Goal: Transaction & Acquisition: Purchase product/service

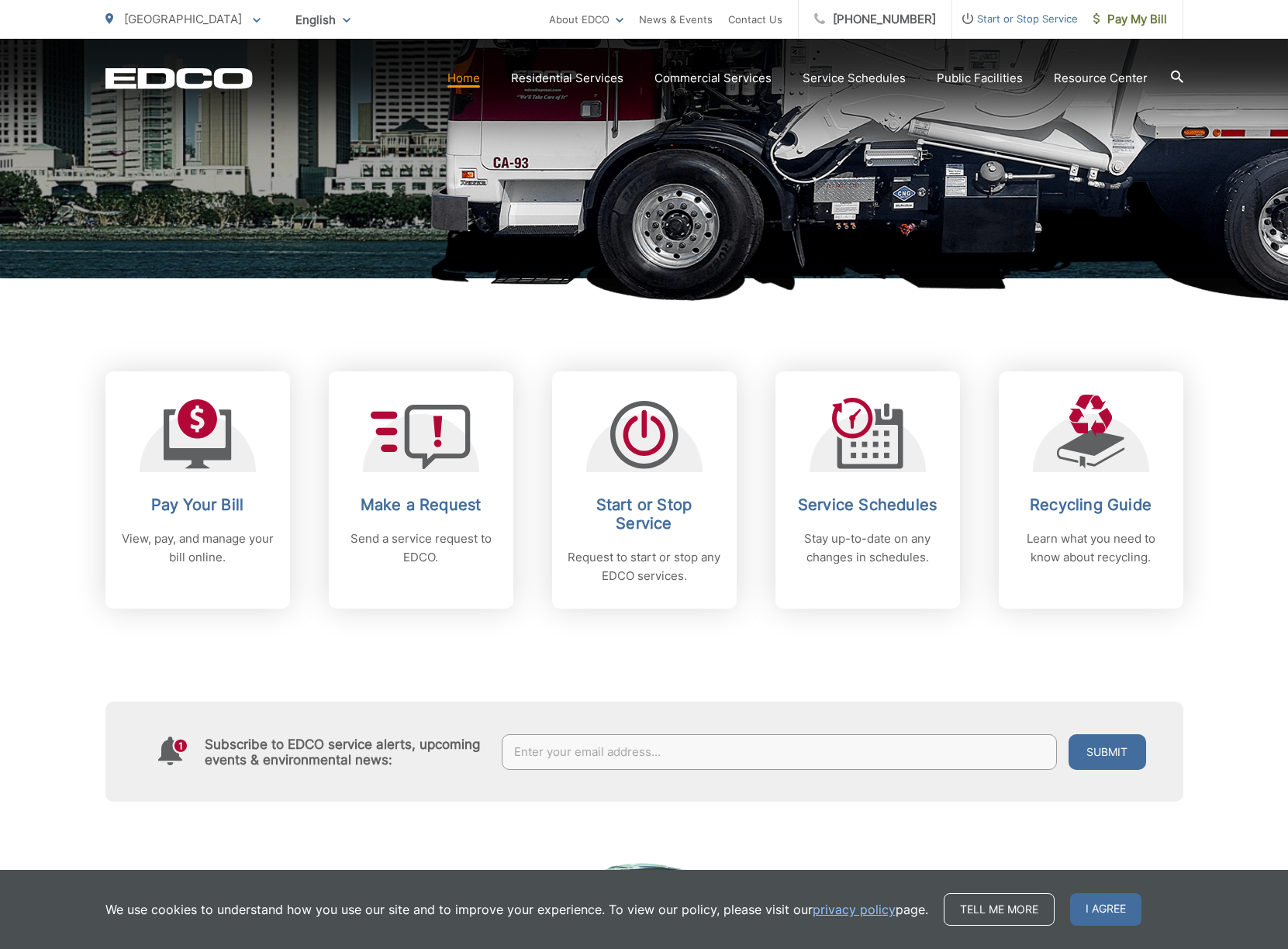
scroll to position [413, 0]
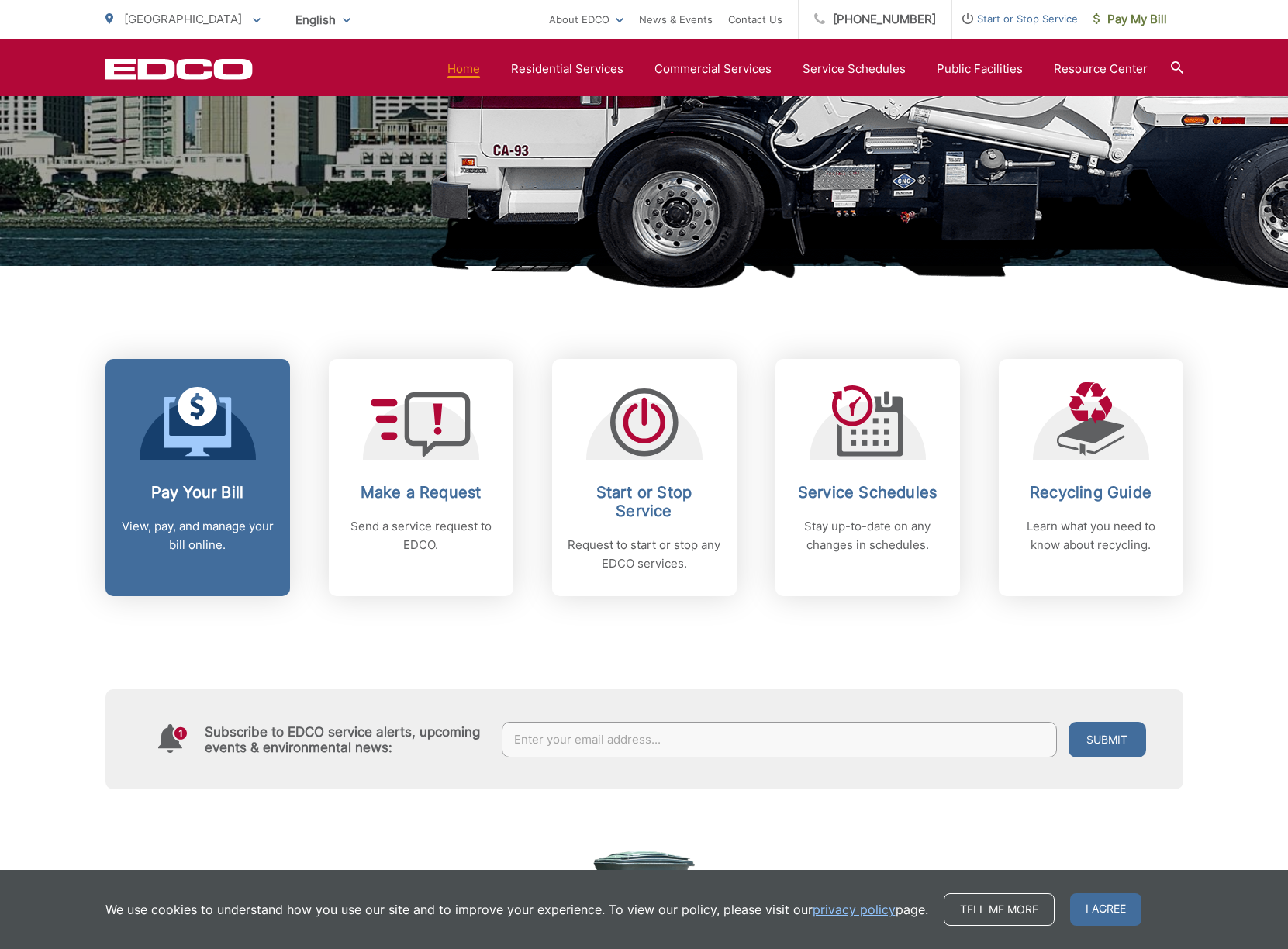
click at [207, 511] on div "Pay Your Bill View, pay, and manage your bill online." at bounding box center [197, 519] width 154 height 72
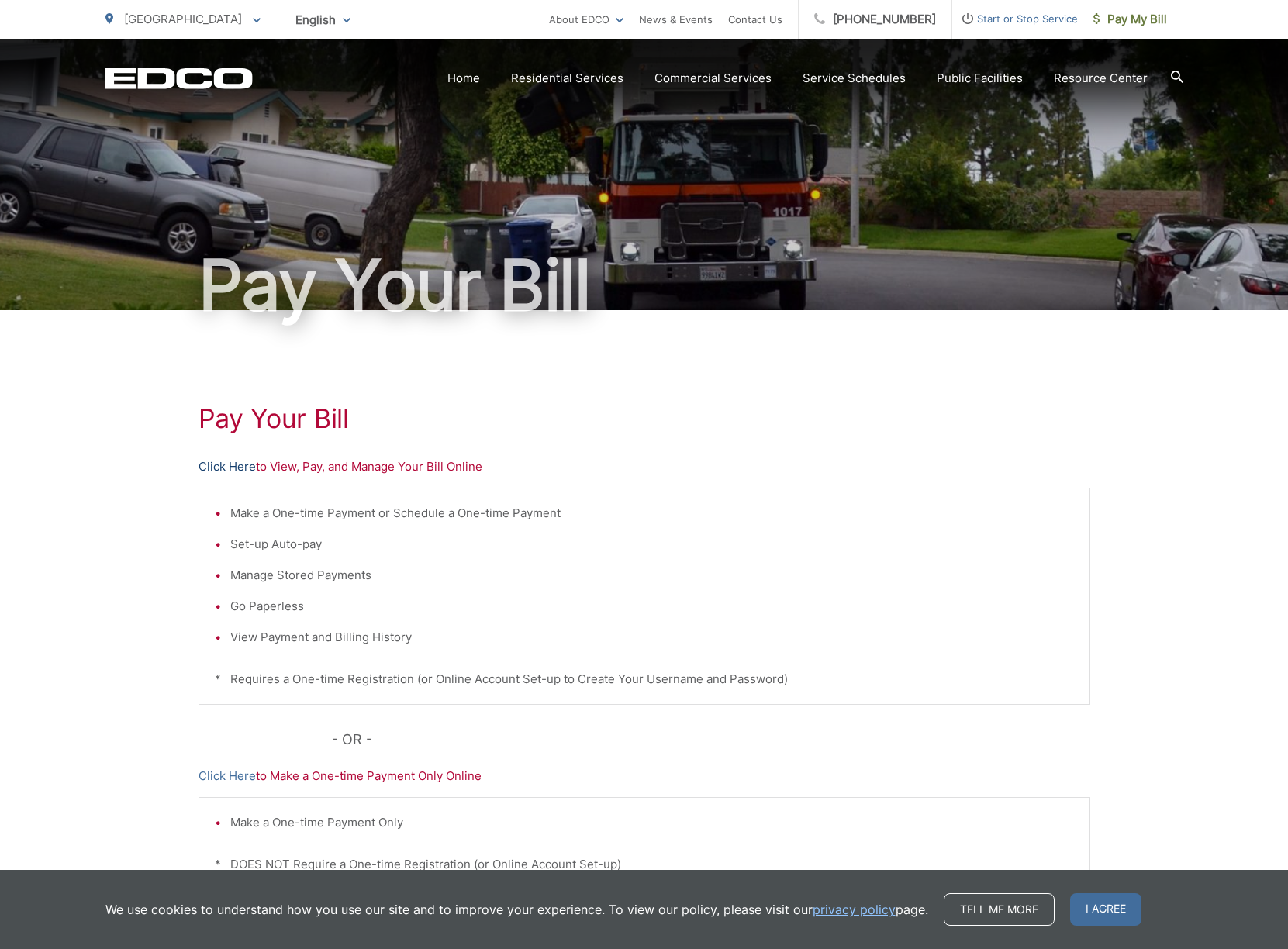
click at [234, 467] on link "Click Here" at bounding box center [228, 466] width 57 height 18
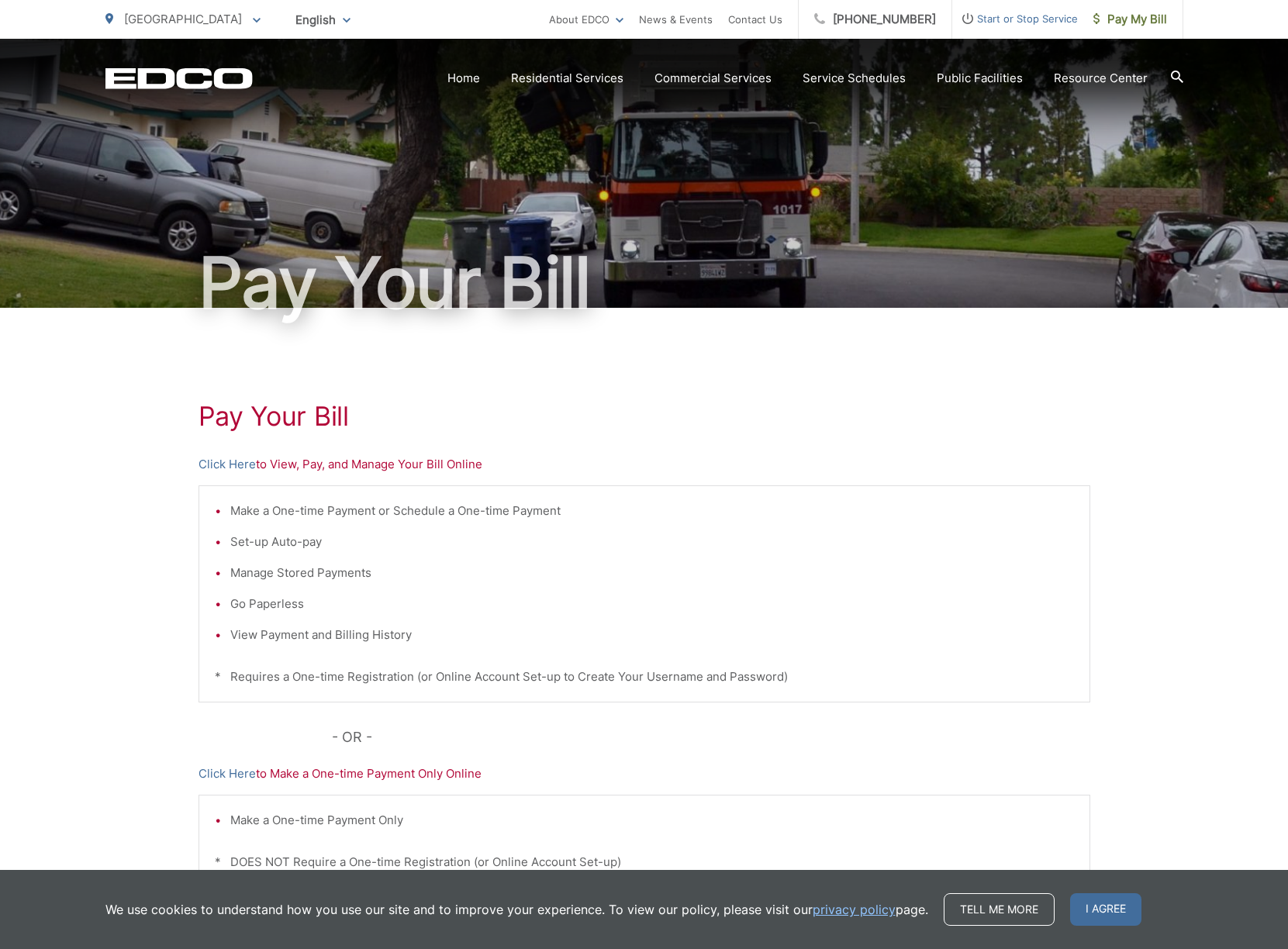
scroll to position [154, 0]
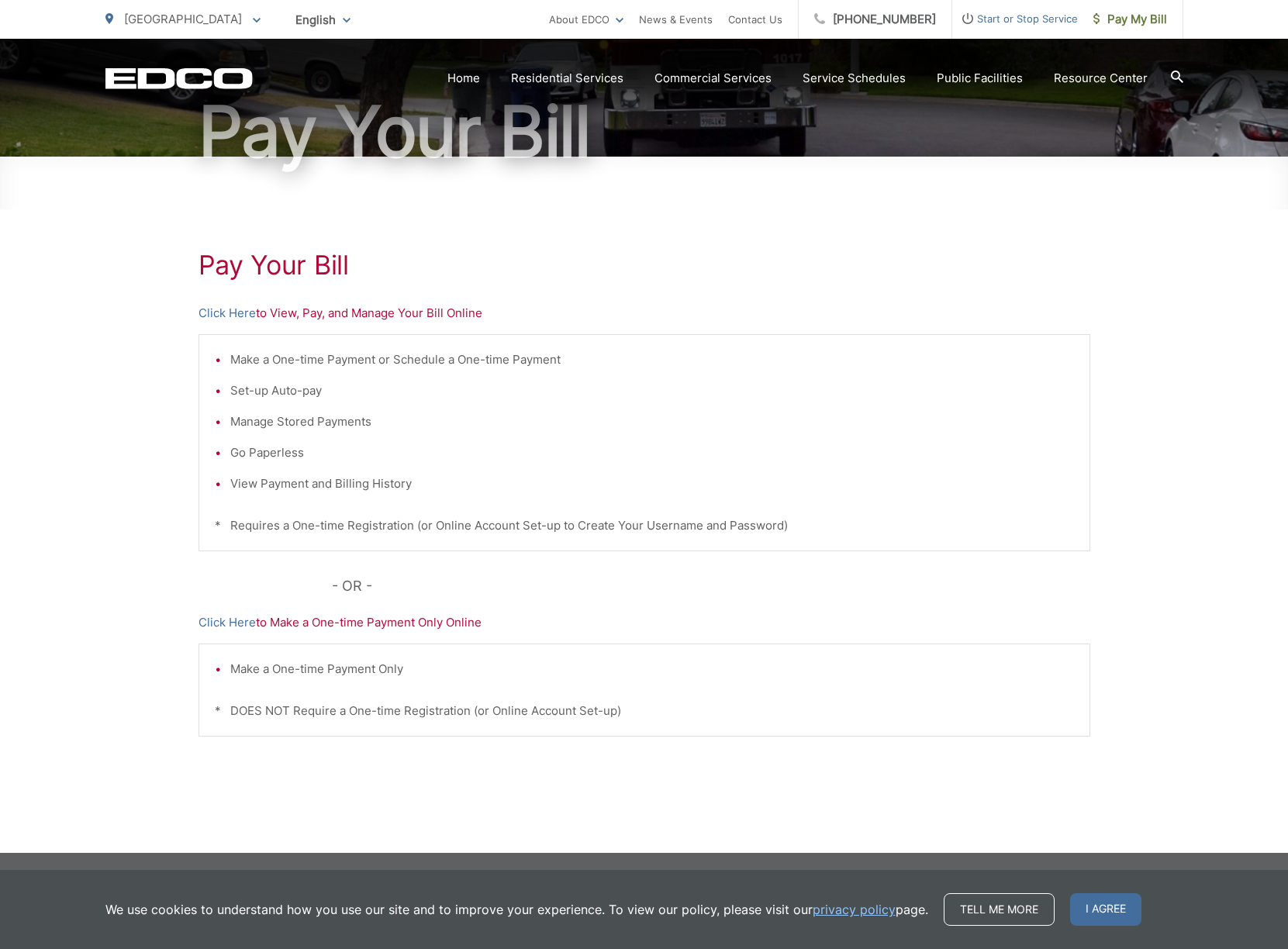
click at [1154, 413] on div "Pay Your Bill Click Here to View, Pay, and Manage Your Bill Online Make a One-t…" at bounding box center [644, 504] width 1288 height 696
drag, startPoint x: 1272, startPoint y: 413, endPoint x: 1146, endPoint y: 414, distance: 126.0
click at [1272, 413] on div "Pay Your Bill Click Here to View, Pay, and Manage Your Bill Online Make a One-t…" at bounding box center [644, 504] width 1288 height 696
click at [1197, 464] on div "Pay Your Bill Click Here to View, Pay, and Manage Your Bill Online Make a One-t…" at bounding box center [644, 504] width 1288 height 696
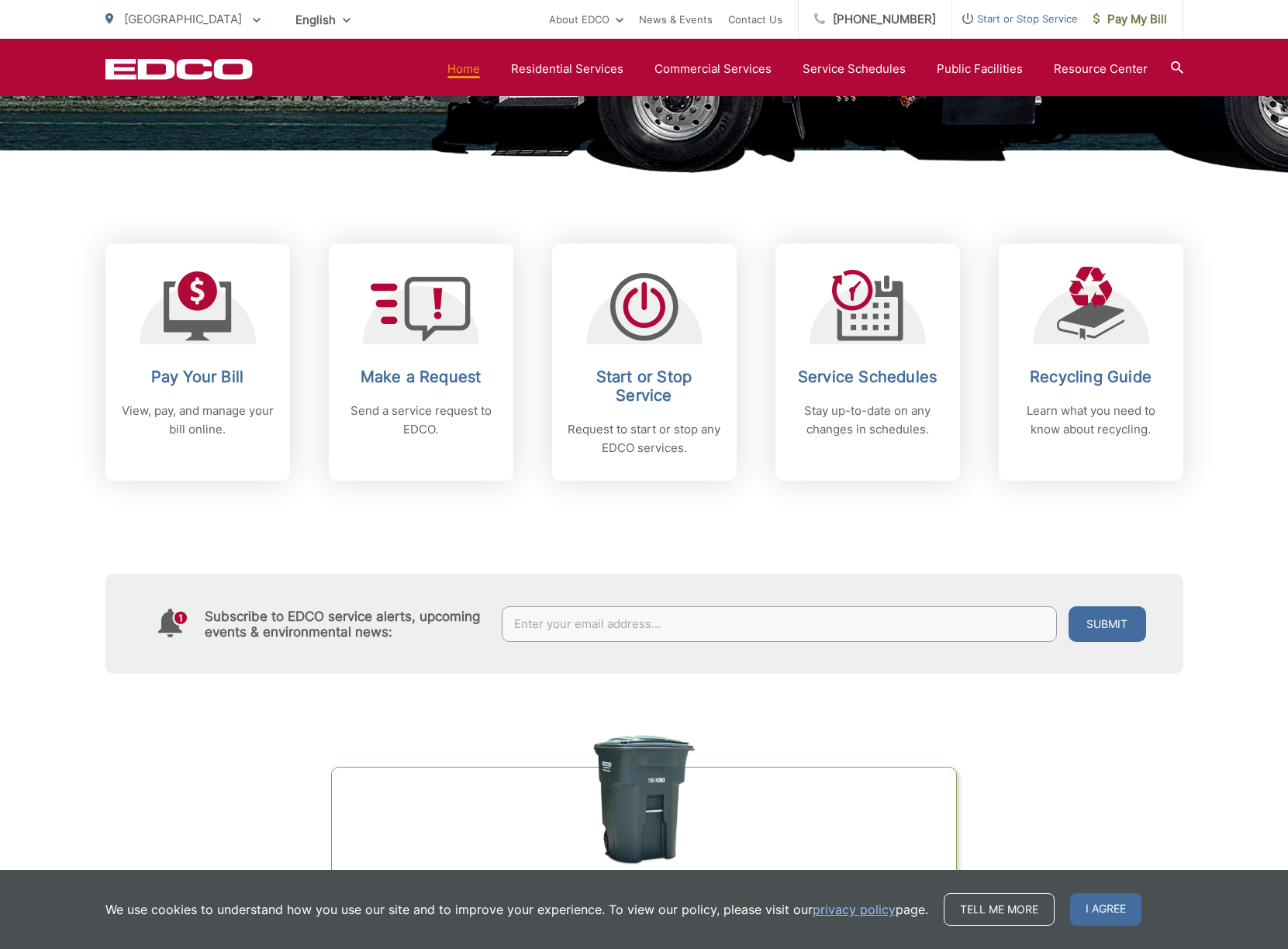
scroll to position [527, 0]
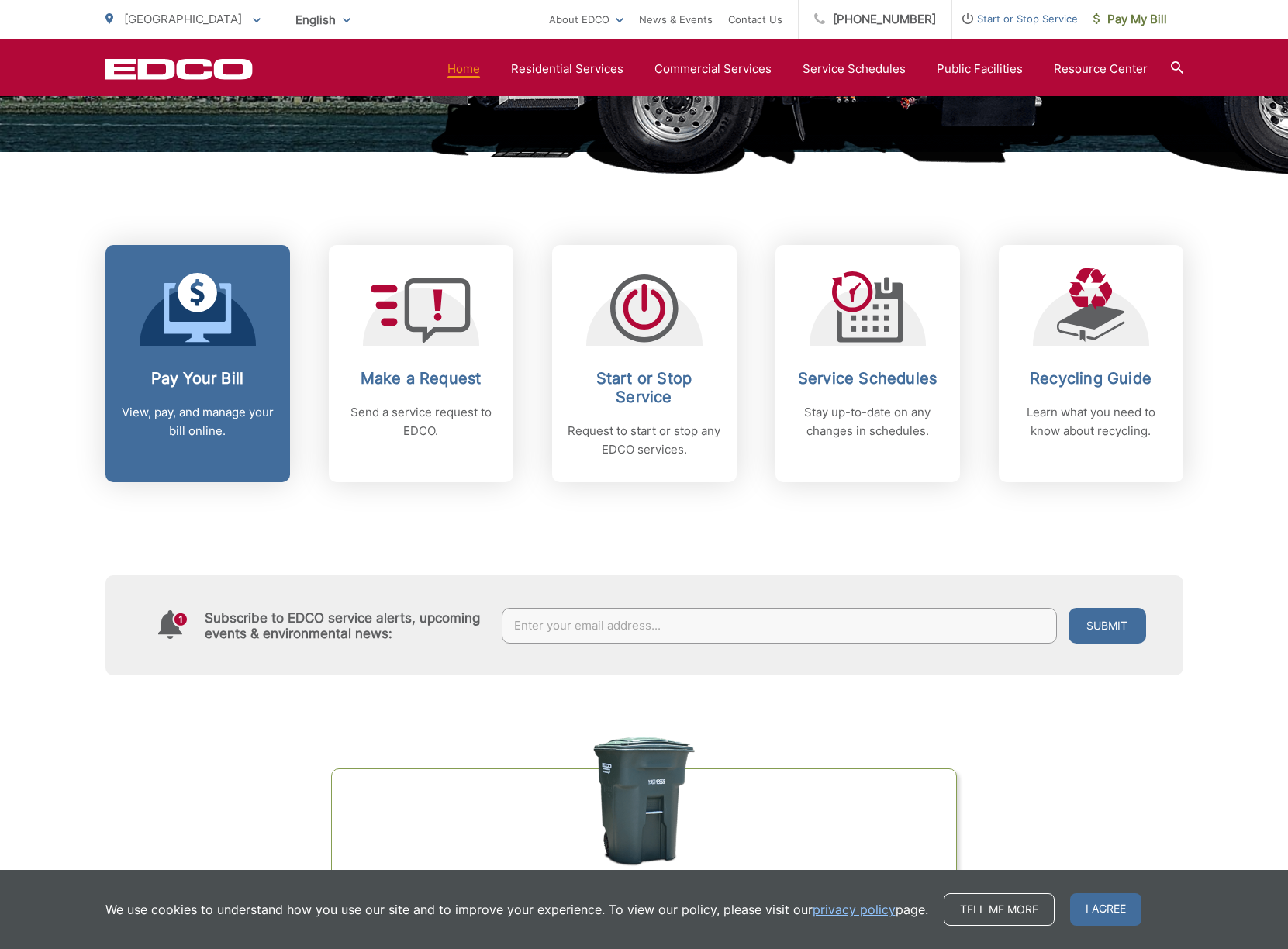
click at [212, 416] on p "View, pay, and manage your bill online." at bounding box center [197, 422] width 154 height 37
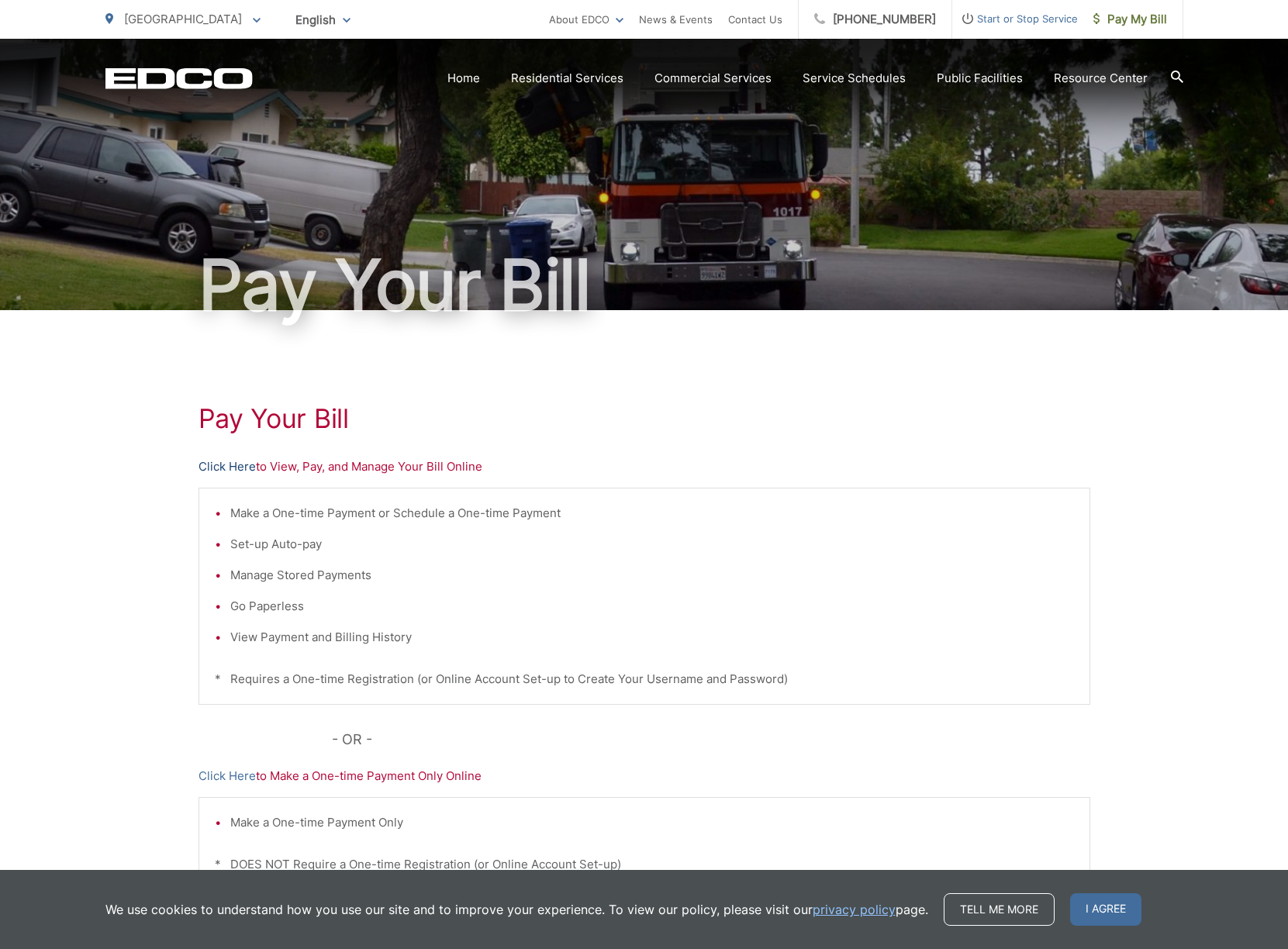
click at [212, 466] on link "Click Here" at bounding box center [228, 466] width 57 height 18
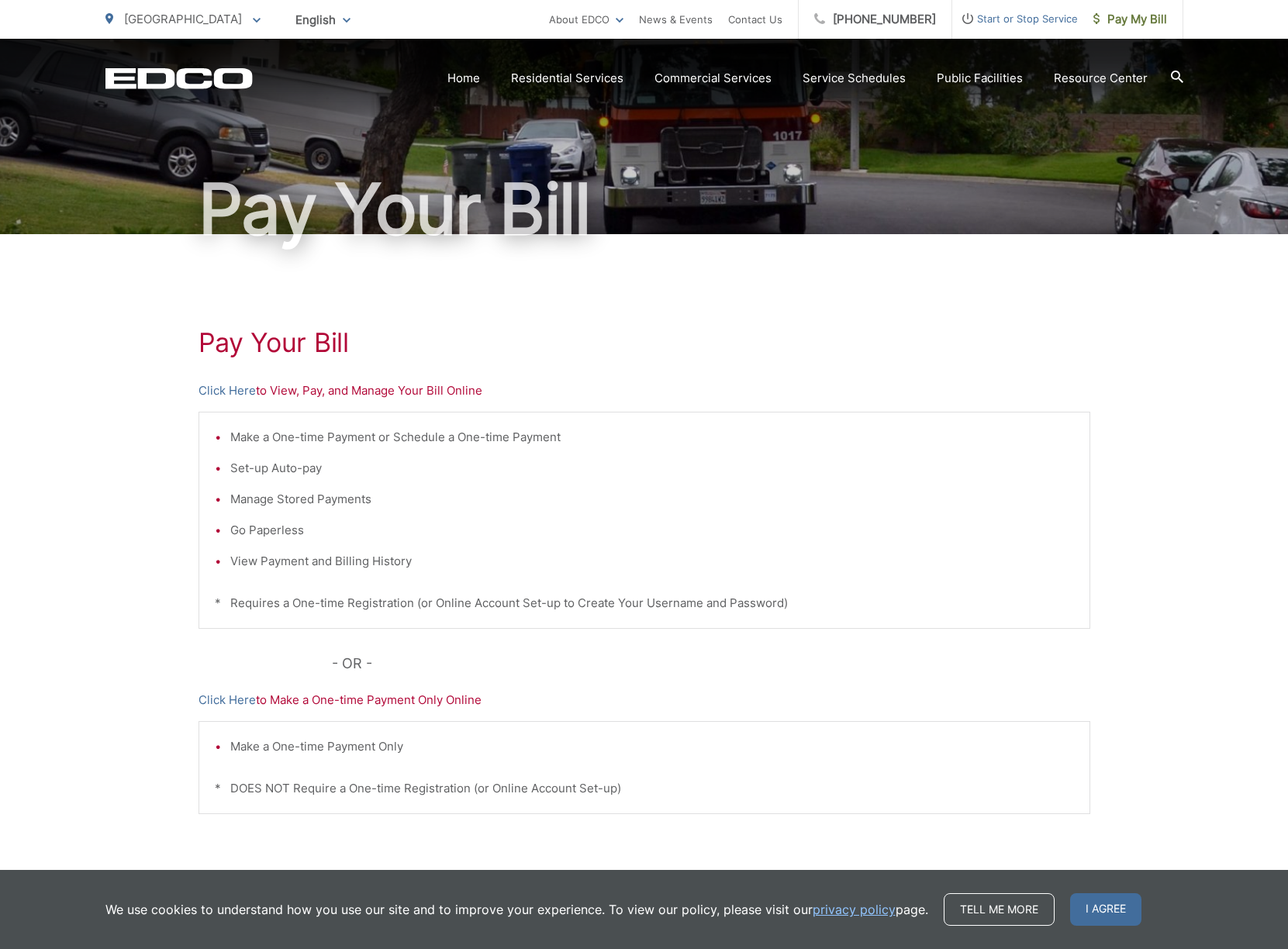
scroll to position [154, 0]
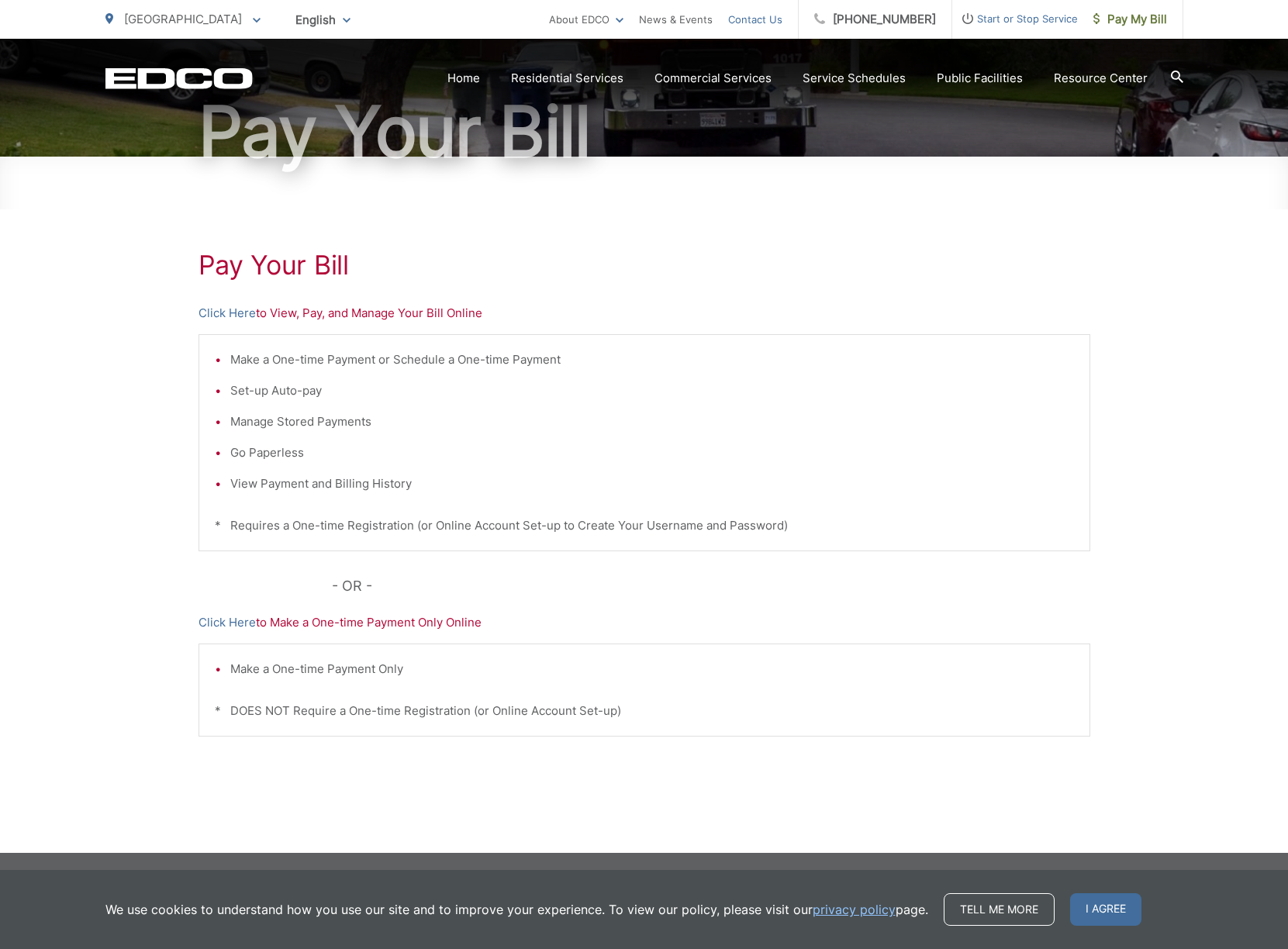
click at [781, 18] on link "Contact Us" at bounding box center [755, 19] width 54 height 18
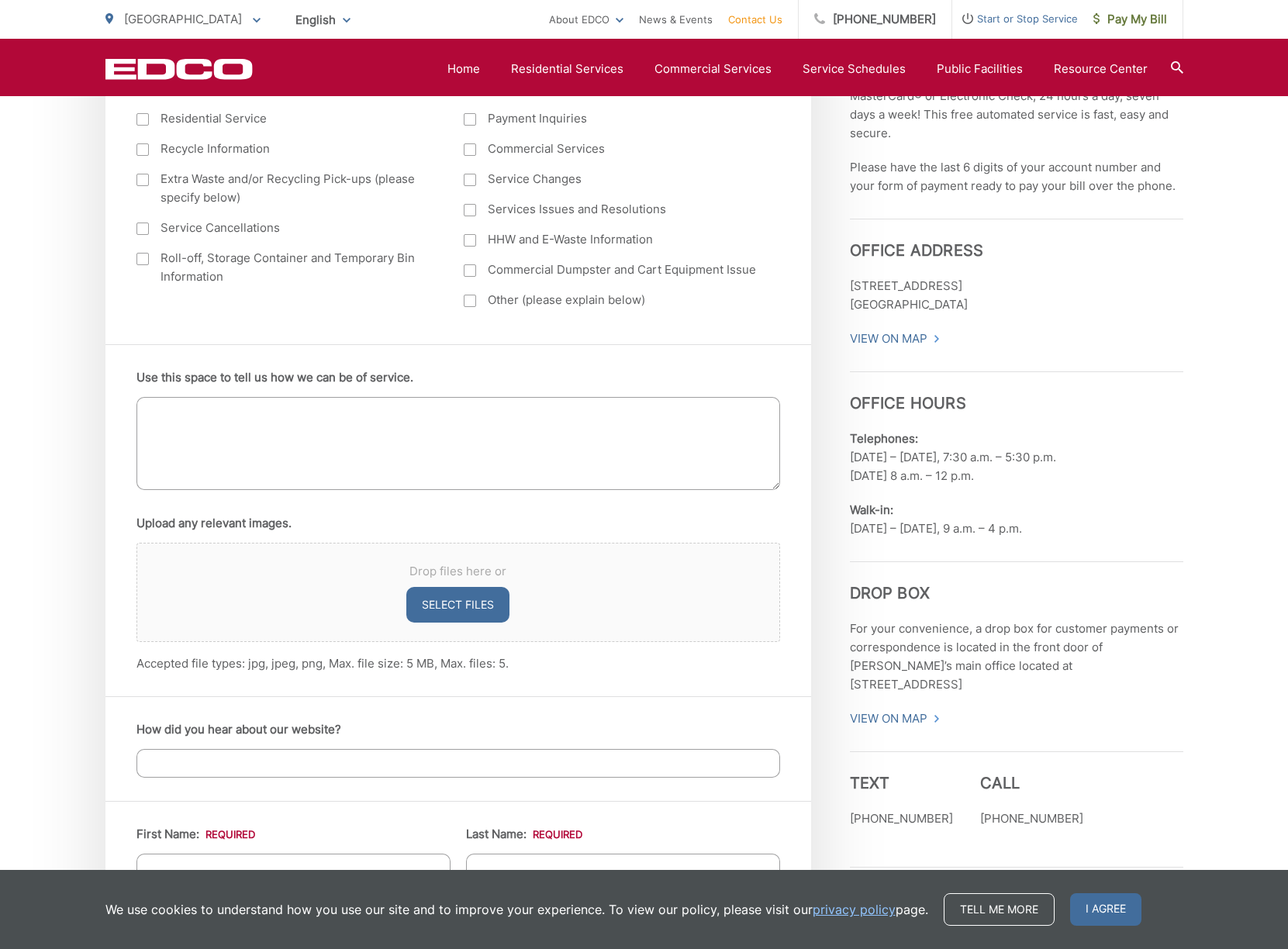
scroll to position [755, 0]
